Goal: Task Accomplishment & Management: Complete application form

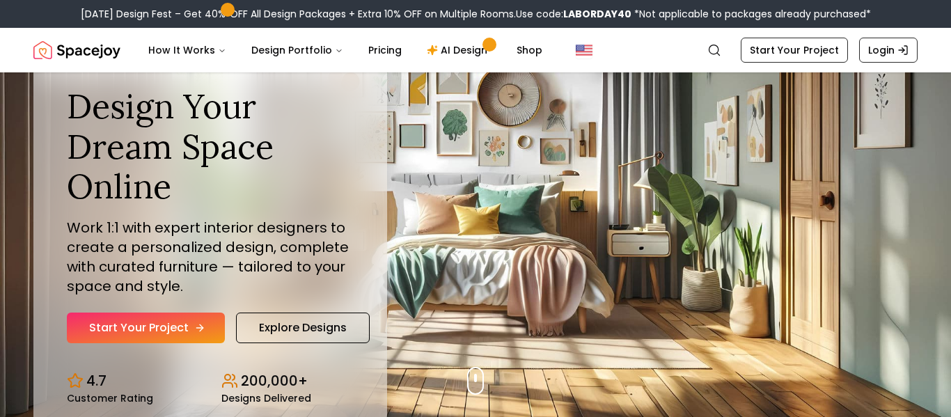
click at [175, 329] on link "Start Your Project" at bounding box center [146, 328] width 158 height 31
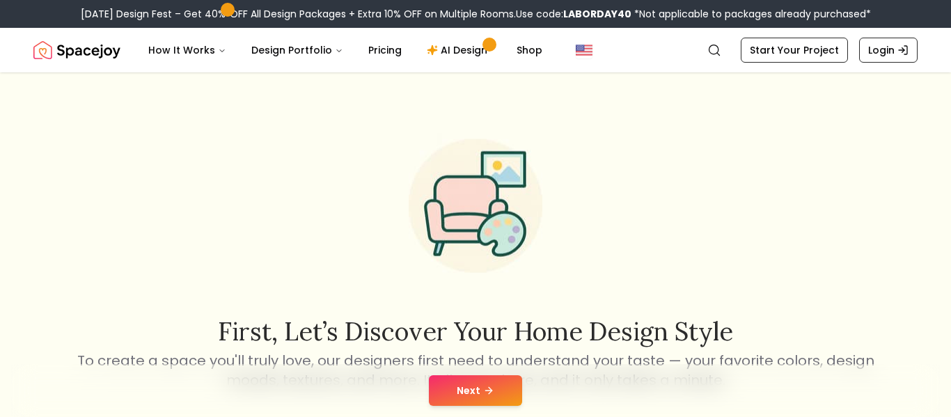
click at [455, 382] on button "Next" at bounding box center [475, 390] width 93 height 31
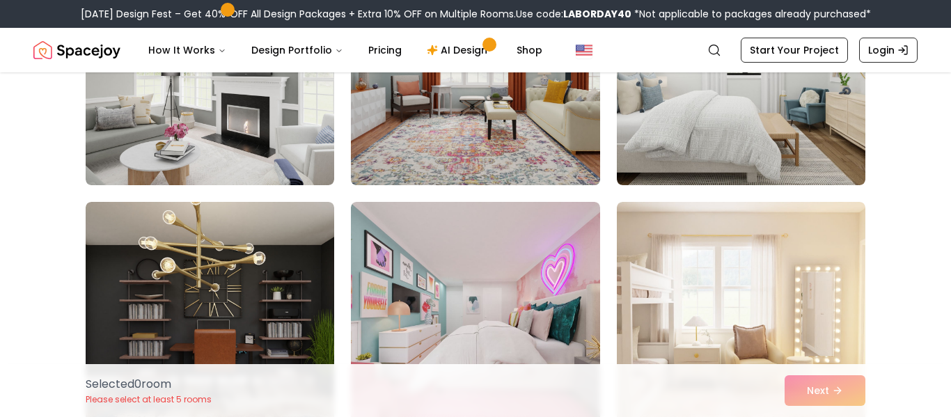
scroll to position [226, 0]
